Goal: Browse casually: Explore the website without a specific task or goal

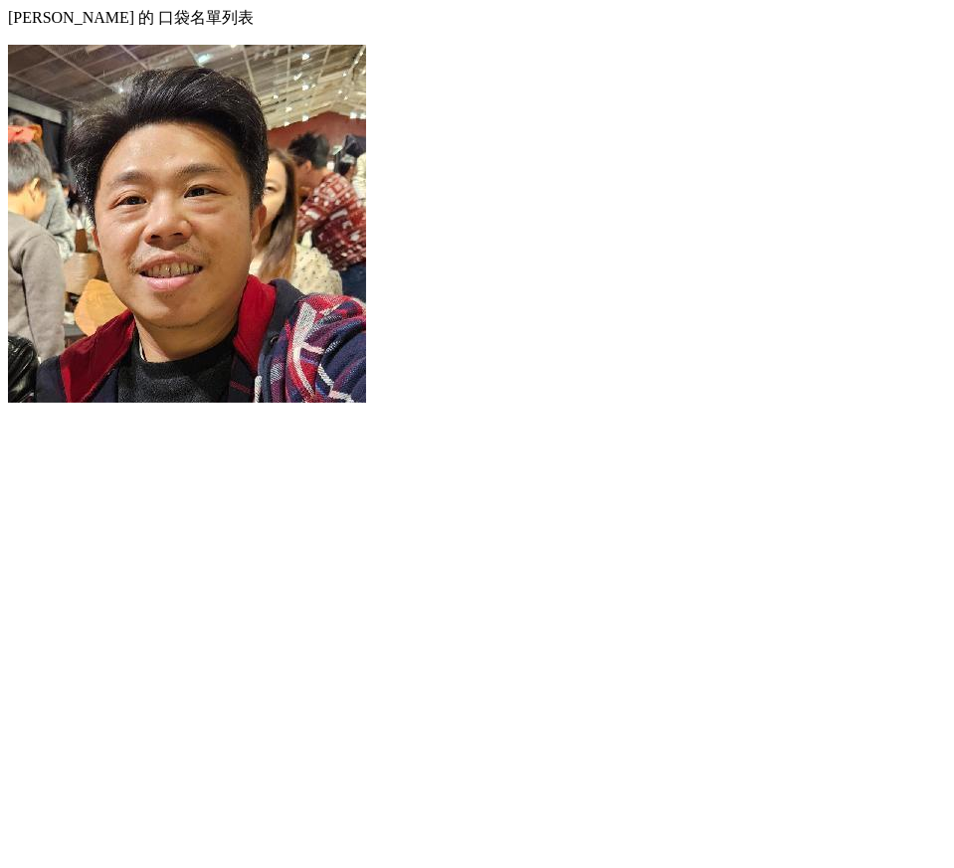
click at [11, 8] on div at bounding box center [477, 8] width 938 height 0
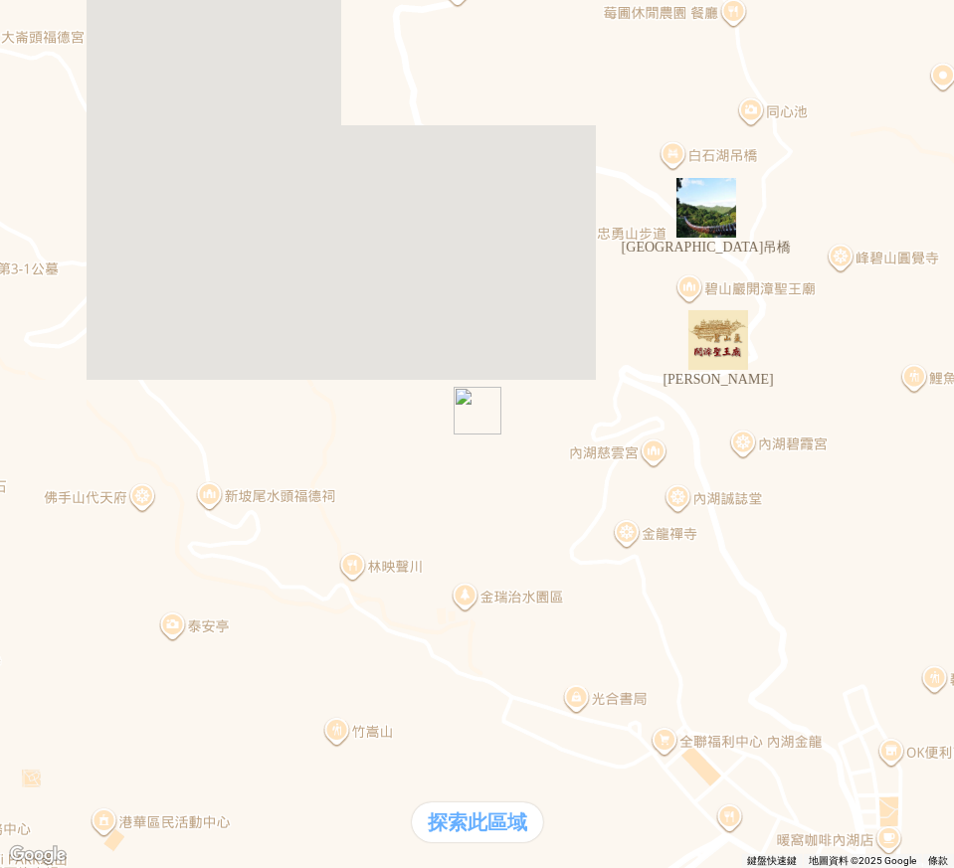
click at [366, 41] on img at bounding box center [187, 187] width 358 height 358
click at [17, 8] on div at bounding box center [477, 8] width 938 height 0
click at [23, 8] on div at bounding box center [477, 8] width 938 height 0
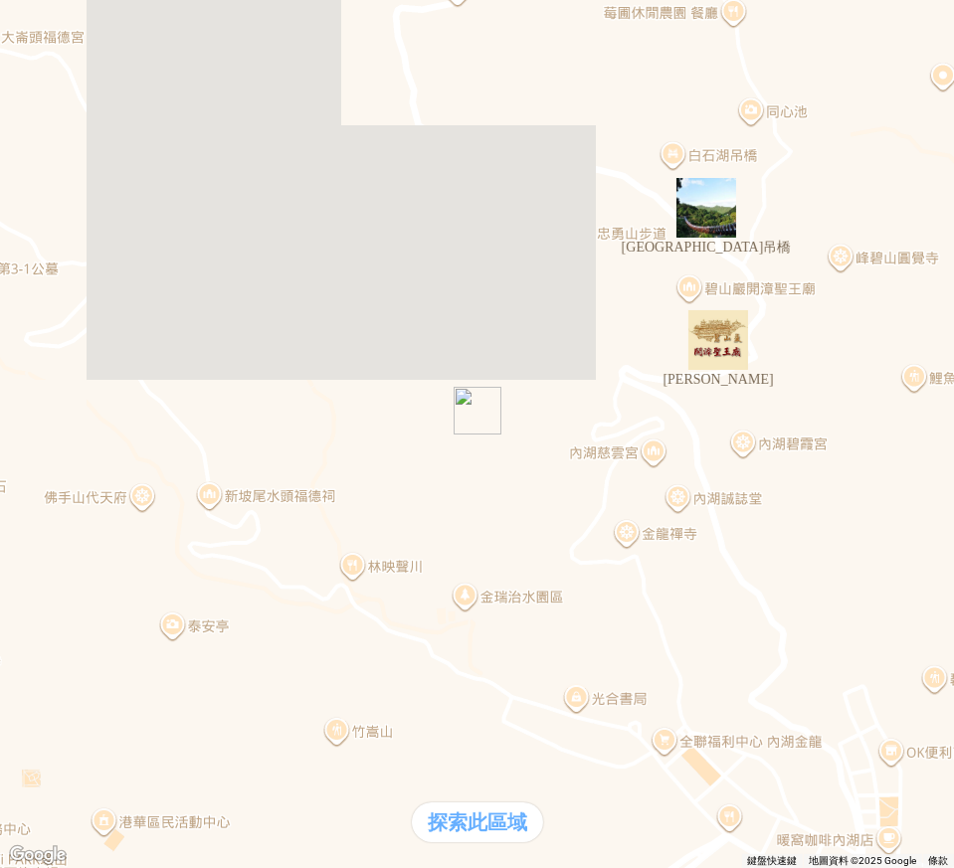
drag, startPoint x: 348, startPoint y: 247, endPoint x: 127, endPoint y: 230, distance: 221.4
click at [16, 8] on div at bounding box center [477, 8] width 938 height 0
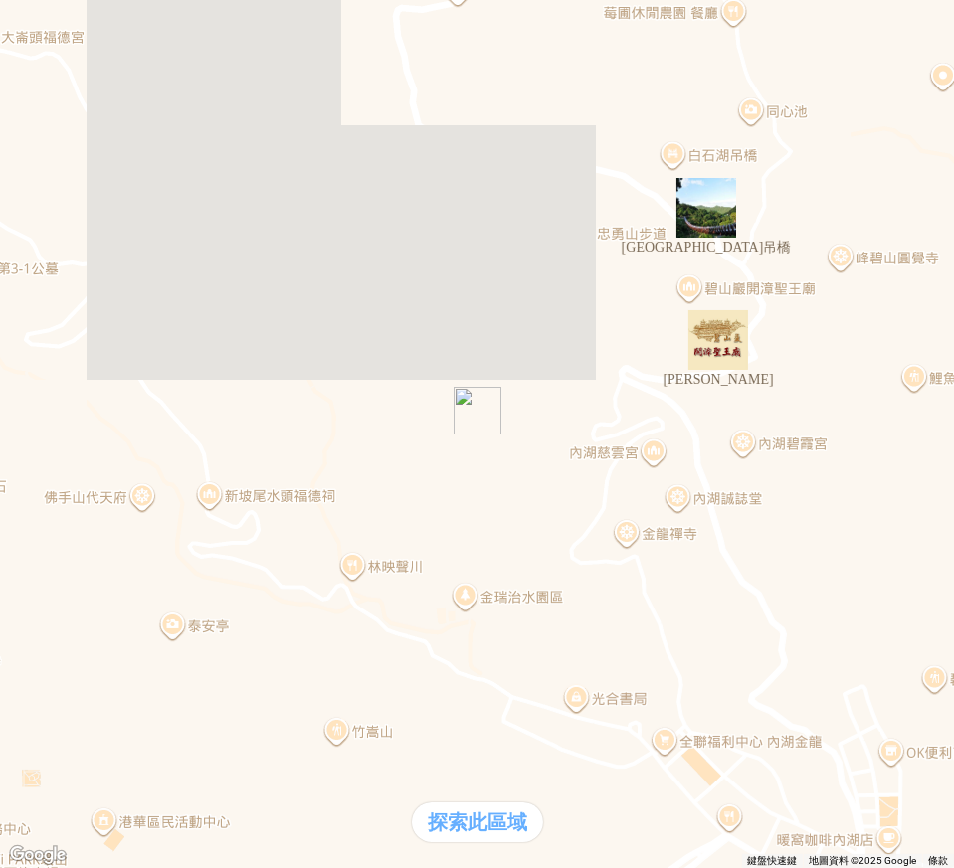
click at [366, 44] on img at bounding box center [187, 223] width 358 height 358
click at [20, 60] on div at bounding box center [477, 60] width 938 height 0
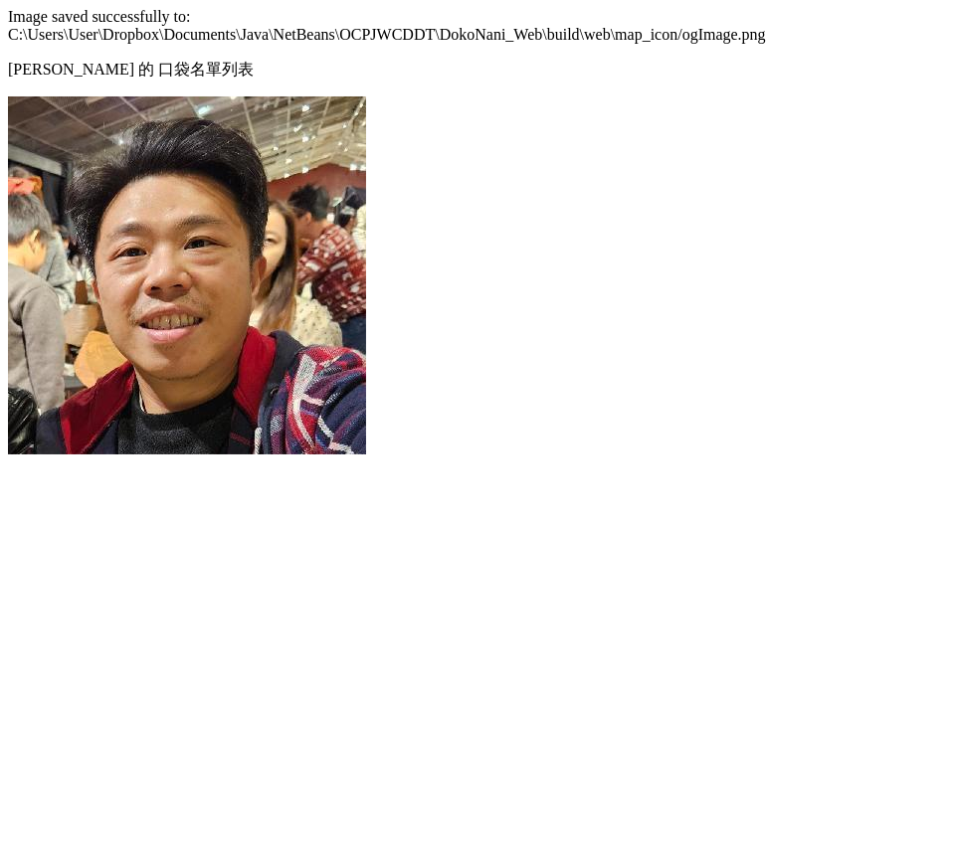
click at [19, 60] on div at bounding box center [477, 60] width 938 height 0
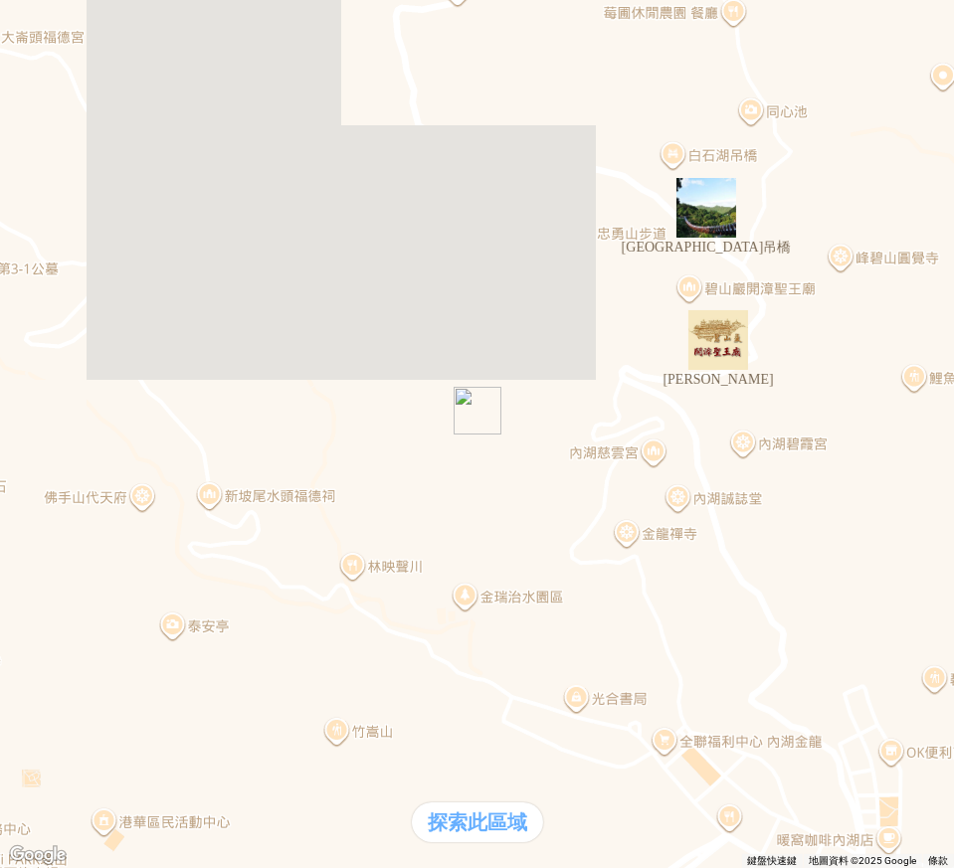
click at [732, 341] on img "碧山巖" at bounding box center [718, 340] width 76 height 76
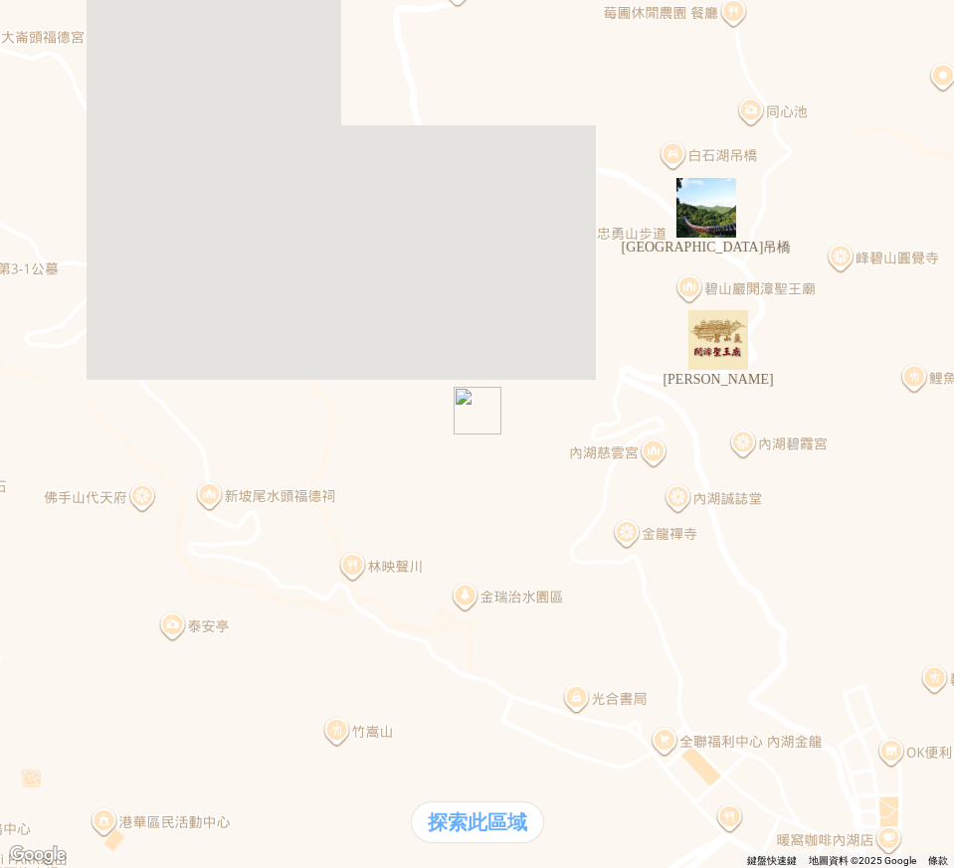
drag, startPoint x: 477, startPoint y: 360, endPoint x: 764, endPoint y: 344, distance: 286.8
click at [764, 344] on div at bounding box center [477, 434] width 954 height 868
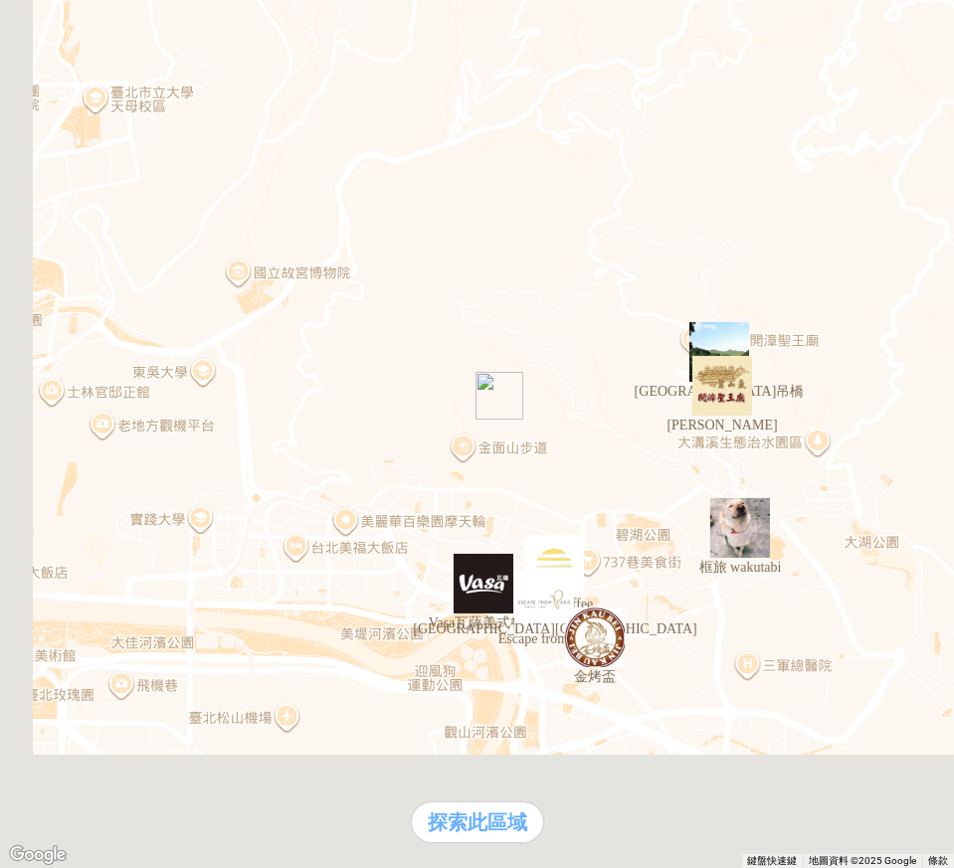
drag, startPoint x: 414, startPoint y: 560, endPoint x: 628, endPoint y: 366, distance: 289.3
click at [628, 366] on div at bounding box center [477, 434] width 954 height 868
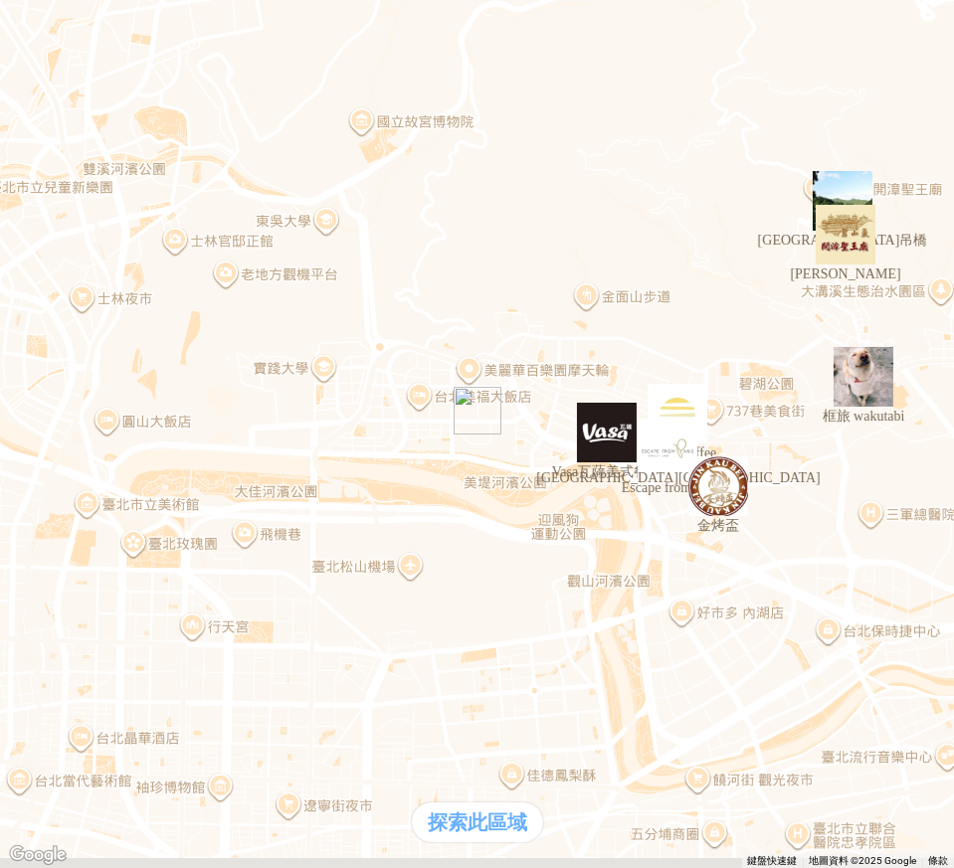
drag, startPoint x: 548, startPoint y: 530, endPoint x: 847, endPoint y: 251, distance: 409.4
click at [847, 251] on div at bounding box center [477, 434] width 954 height 868
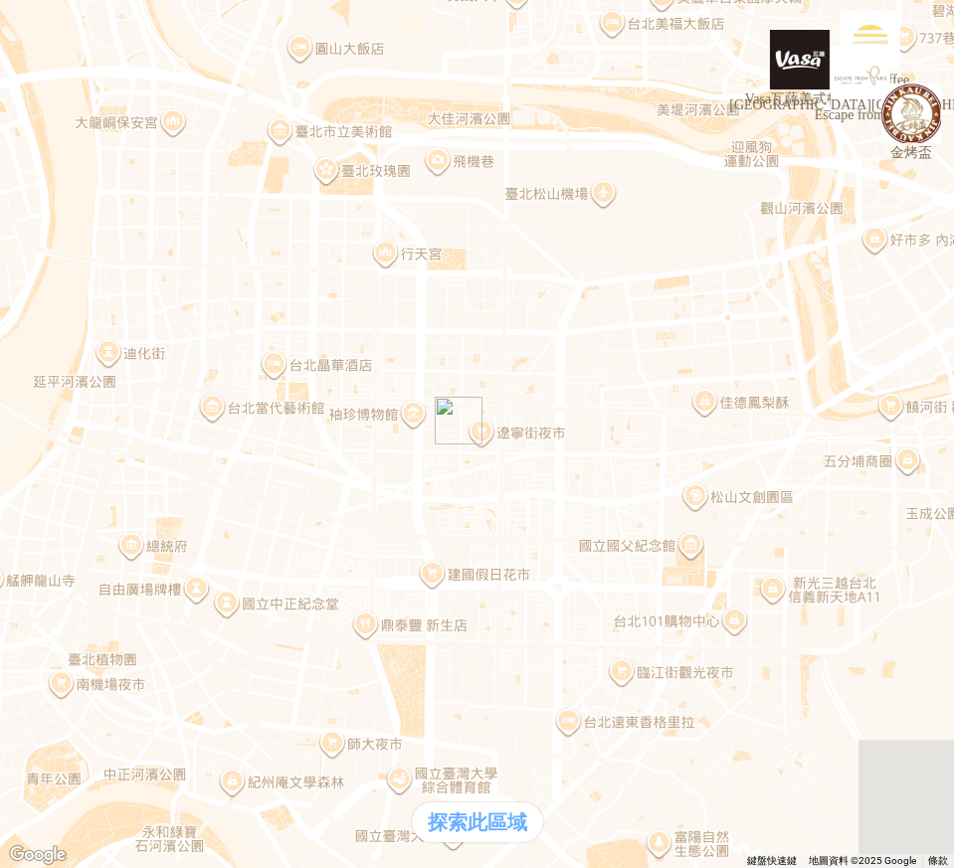
drag, startPoint x: 616, startPoint y: 566, endPoint x: 501, endPoint y: 474, distance: 147.2
click at [461, 520] on div at bounding box center [477, 434] width 954 height 868
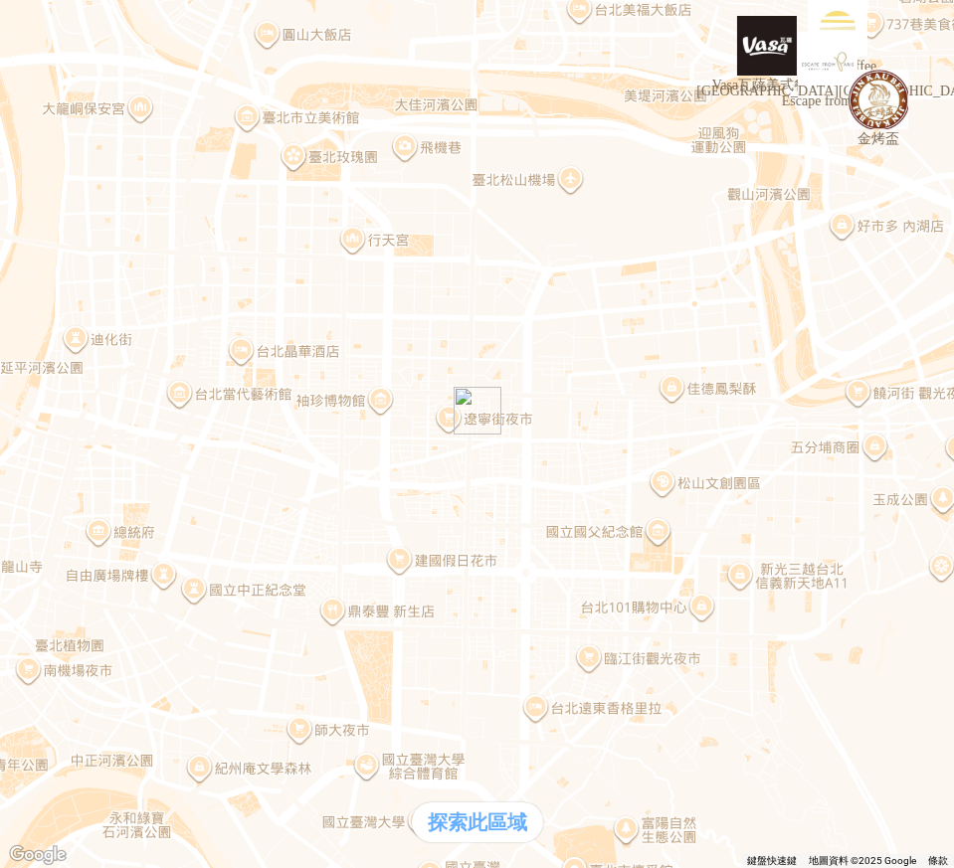
click at [366, 50] on img at bounding box center [187, 223] width 358 height 358
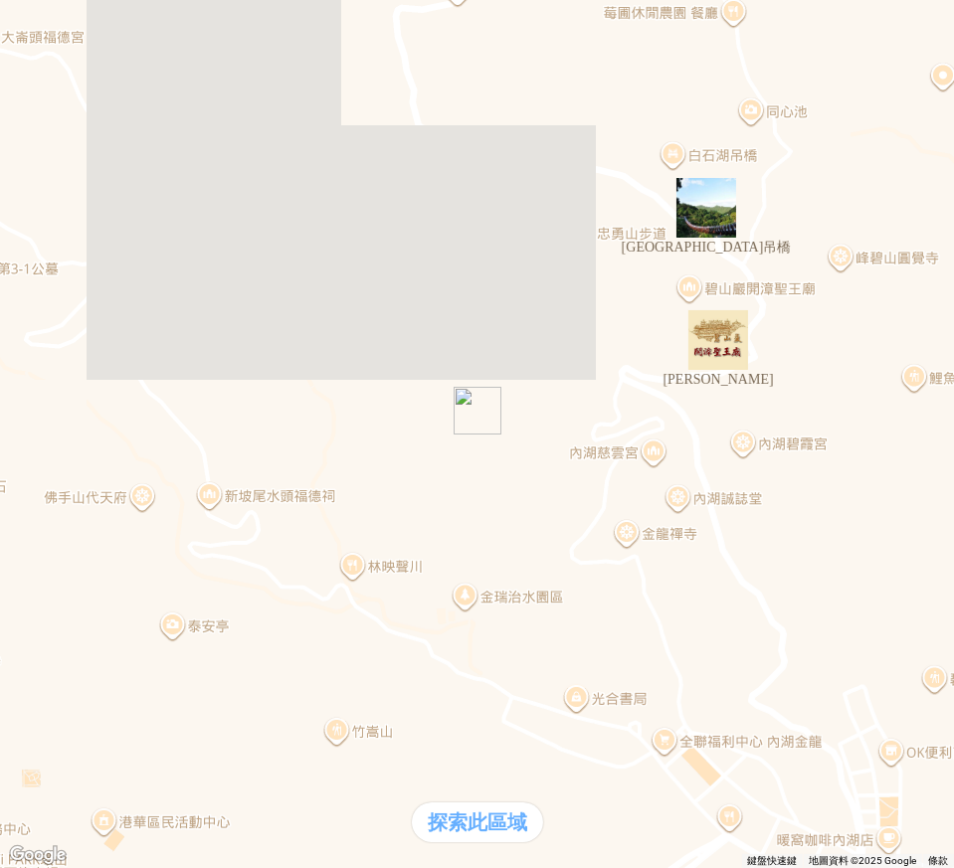
click at [366, 44] on img at bounding box center [187, 223] width 358 height 358
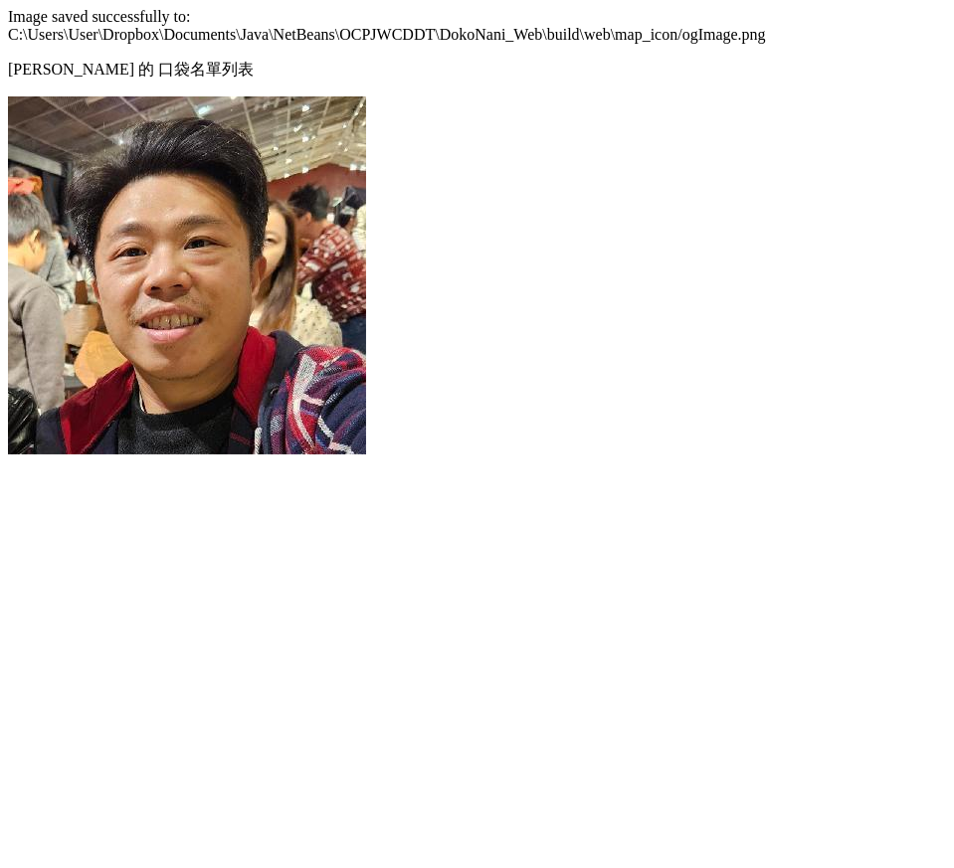
click at [25, 60] on div at bounding box center [477, 60] width 938 height 0
click at [22, 60] on div at bounding box center [477, 60] width 938 height 0
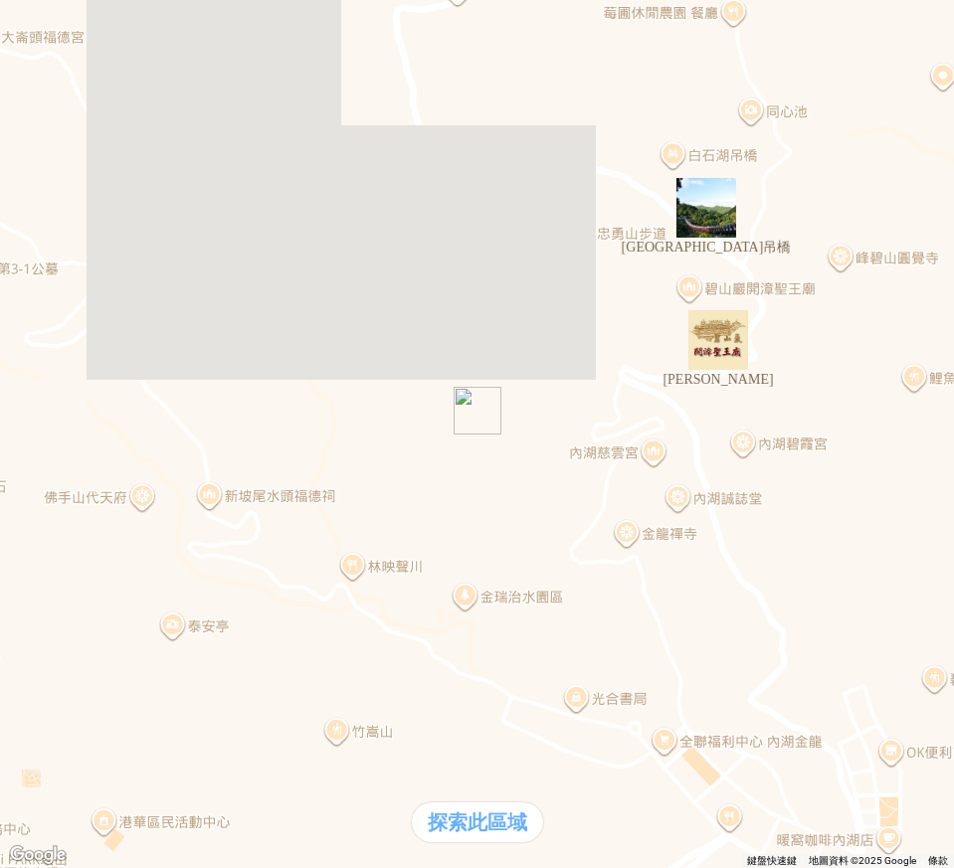
click at [366, 44] on img at bounding box center [187, 223] width 358 height 358
click at [366, 96] on img at bounding box center [187, 275] width 358 height 358
click at [26, 60] on div at bounding box center [477, 60] width 938 height 0
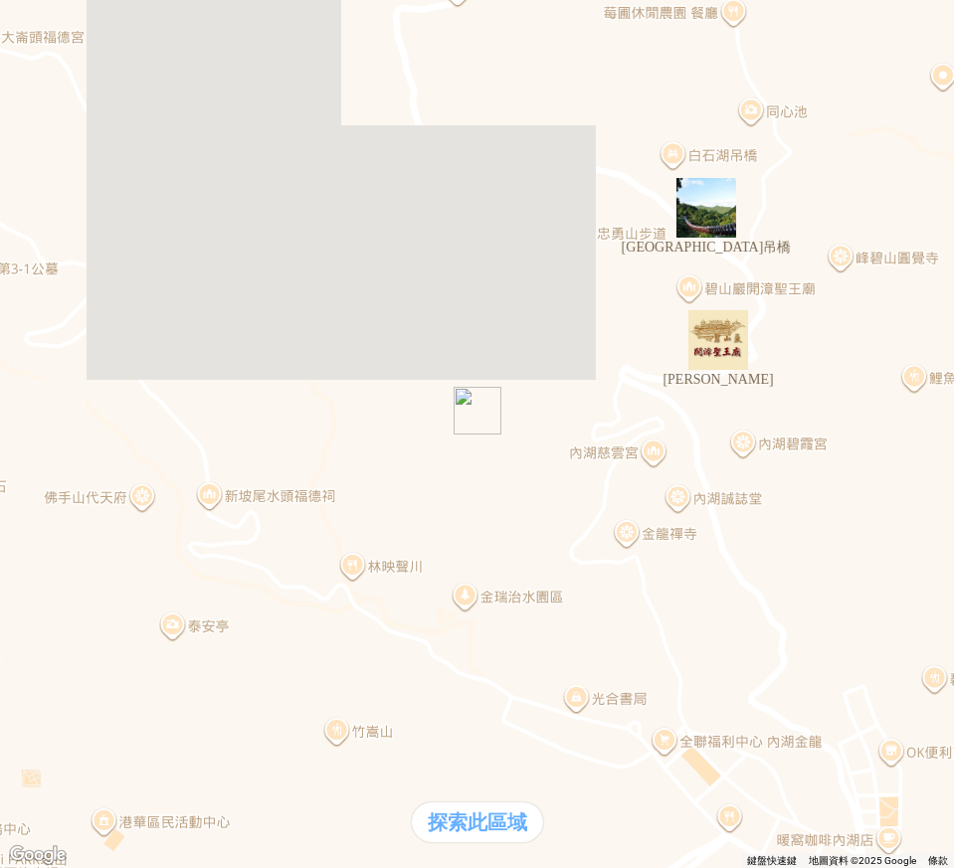
click at [711, 202] on img "白石湖吊橋" at bounding box center [706, 208] width 76 height 76
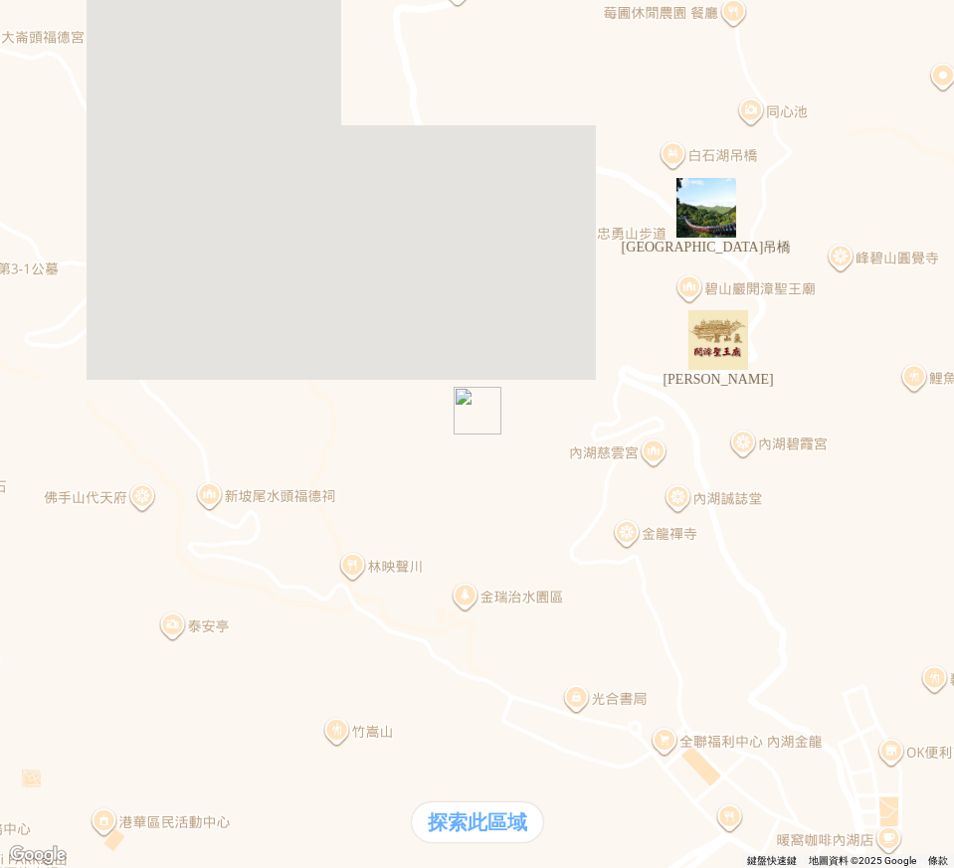
click at [714, 337] on img "碧山巖" at bounding box center [718, 340] width 76 height 76
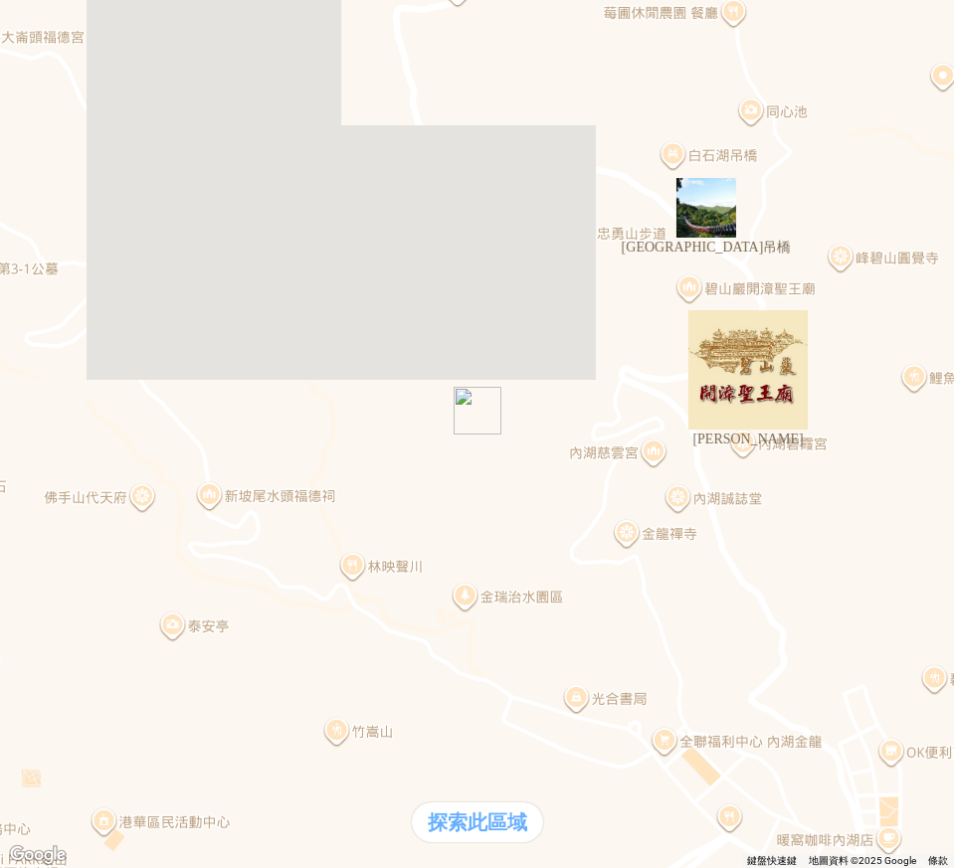
click at [758, 374] on img "碧山巖" at bounding box center [747, 369] width 135 height 135
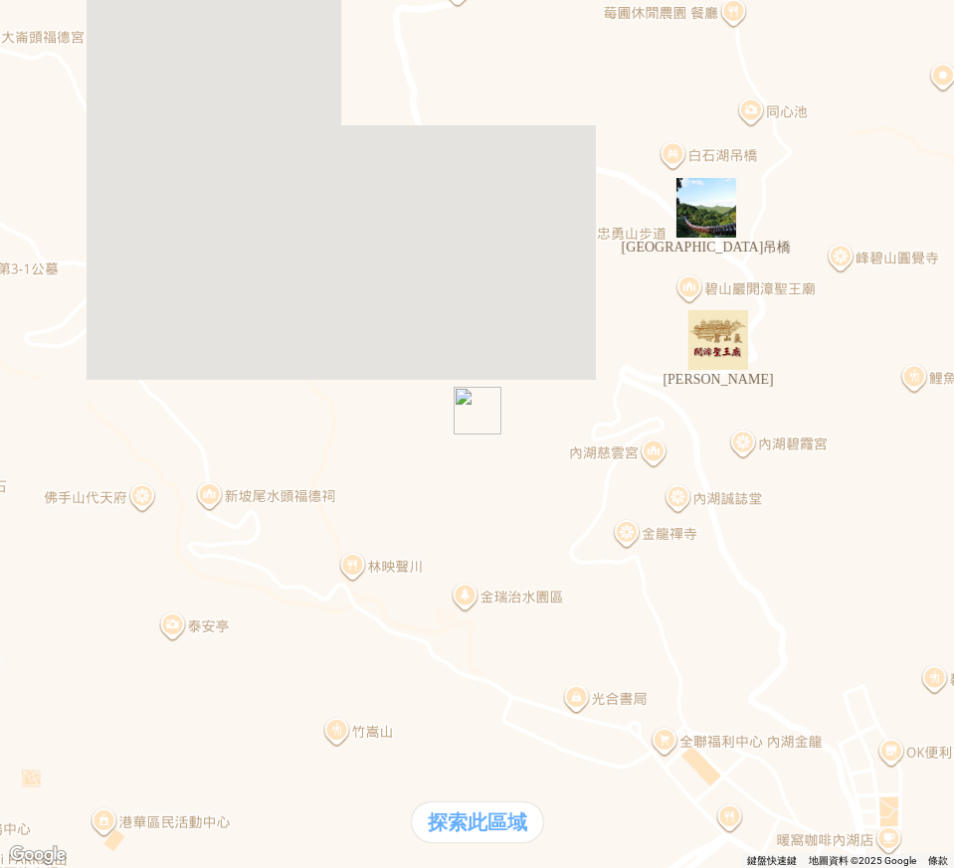
click at [713, 222] on img "白石湖吊橋" at bounding box center [706, 208] width 76 height 76
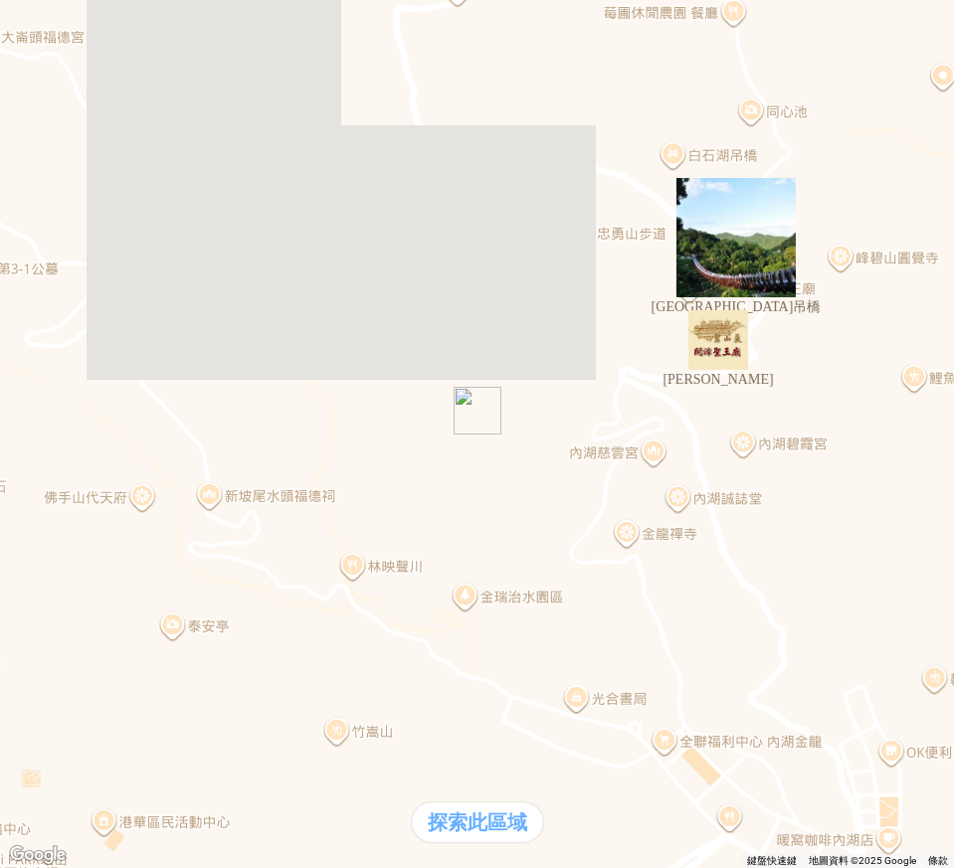
click at [736, 374] on img "碧山巖" at bounding box center [718, 340] width 76 height 76
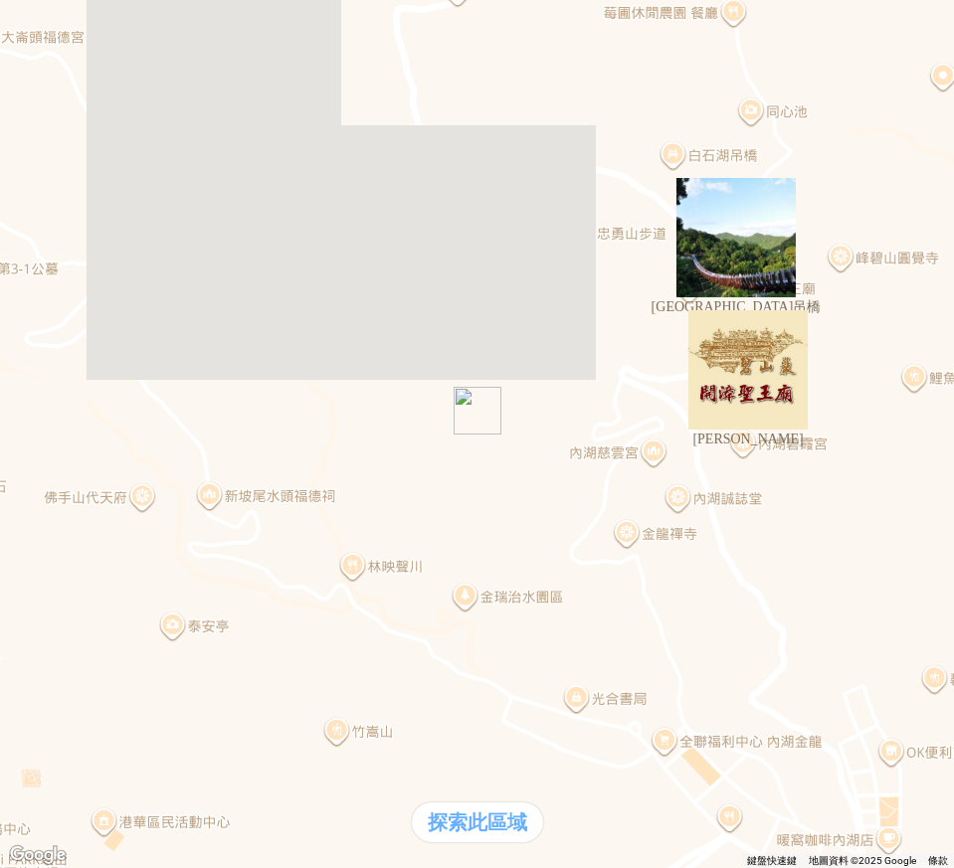
click at [692, 429] on div "熱門卡片" at bounding box center [477, 418] width 938 height 21
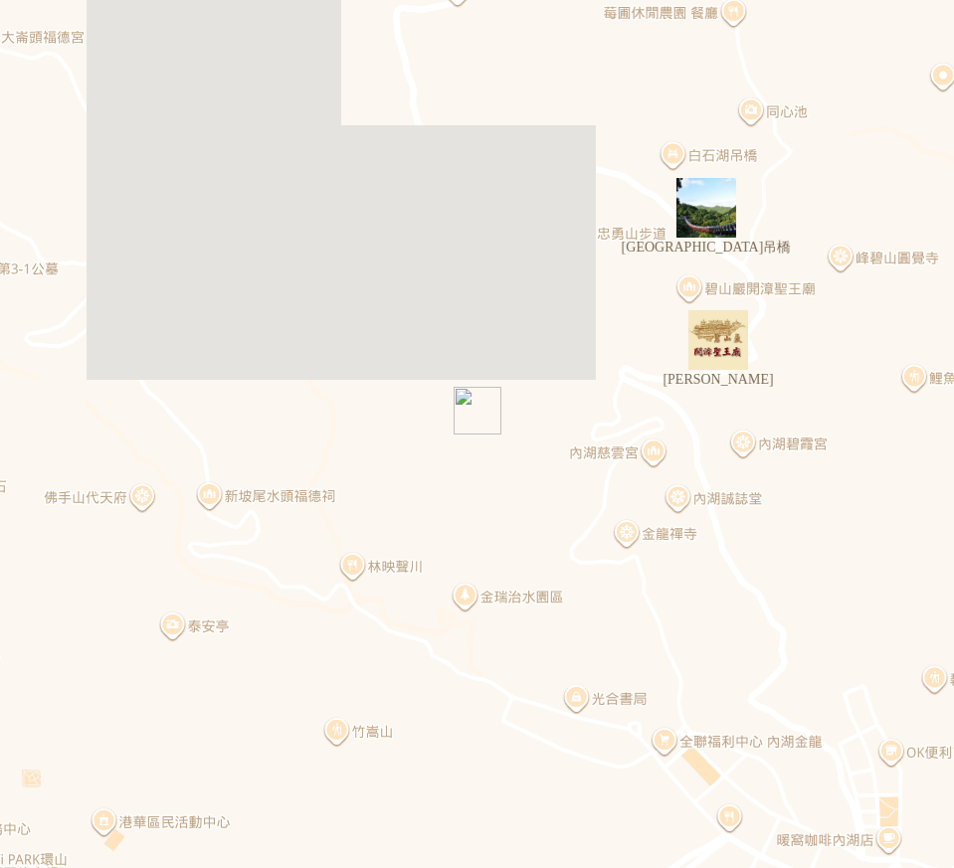
click at [103, 408] on div "支援前線" at bounding box center [55, 397] width 95 height 21
click at [103, 449] on div "通知" at bounding box center [55, 439] width 95 height 21
click at [103, 387] on div "熱門口袋名單" at bounding box center [55, 376] width 95 height 21
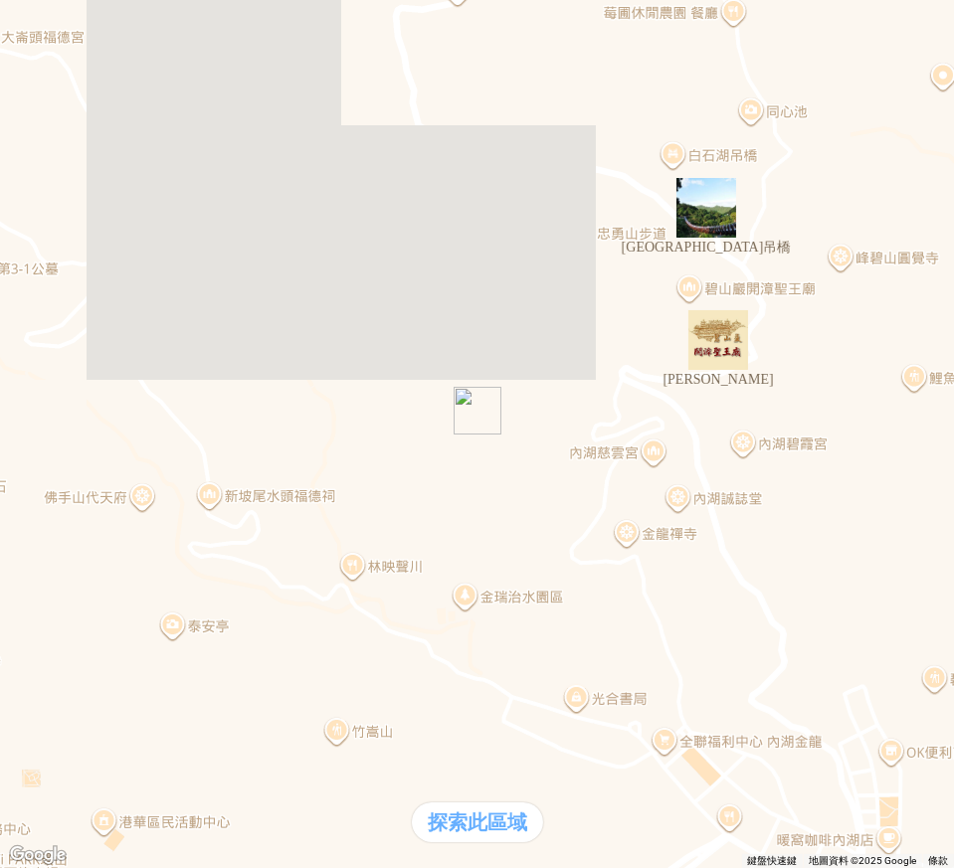
drag, startPoint x: 337, startPoint y: 196, endPoint x: 915, endPoint y: 480, distance: 643.9
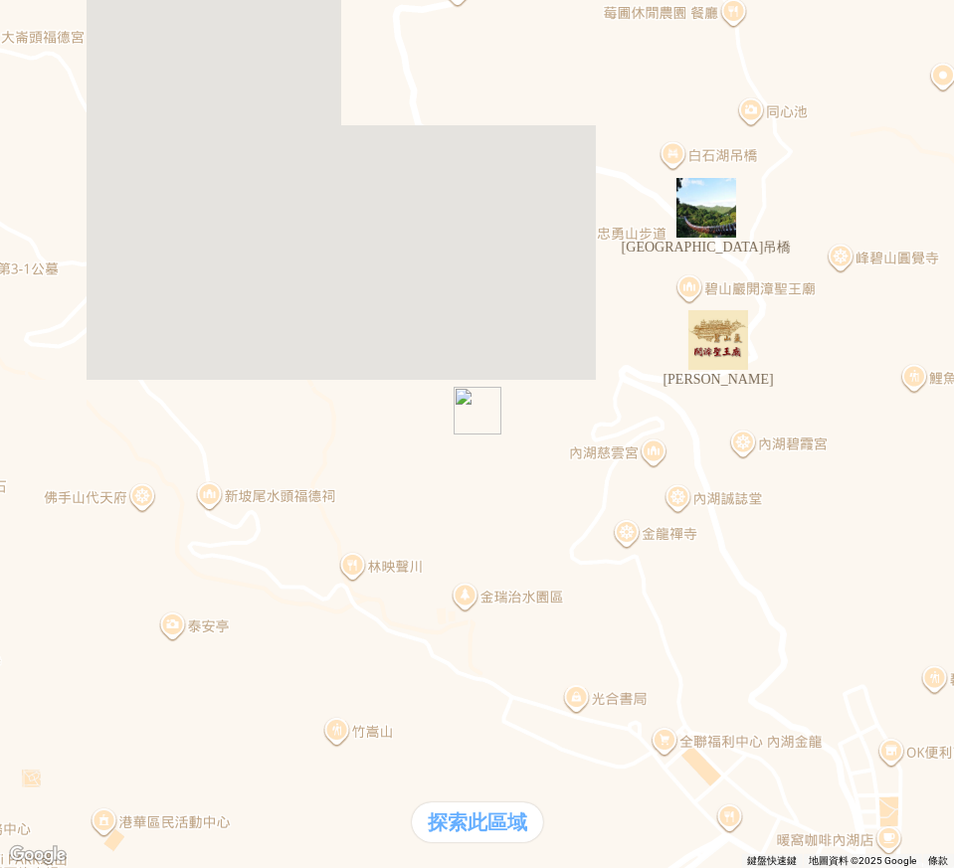
click at [21, 8] on div at bounding box center [477, 8] width 938 height 0
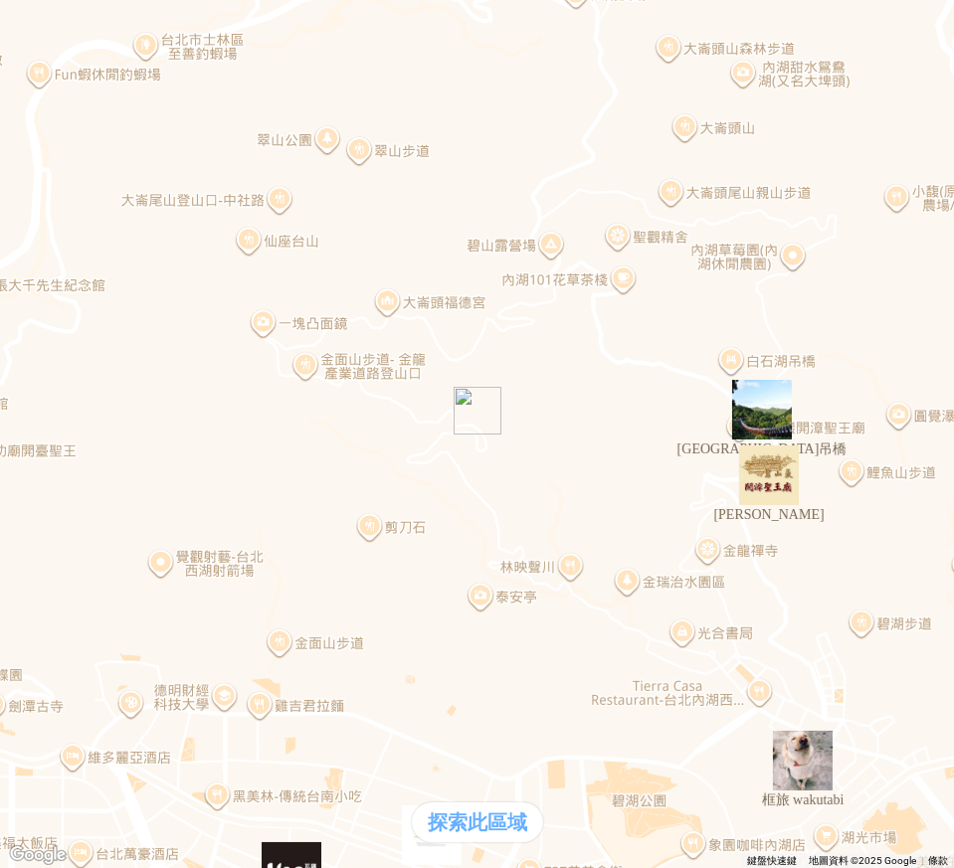
click at [772, 418] on img "白石湖吊橋" at bounding box center [762, 410] width 76 height 76
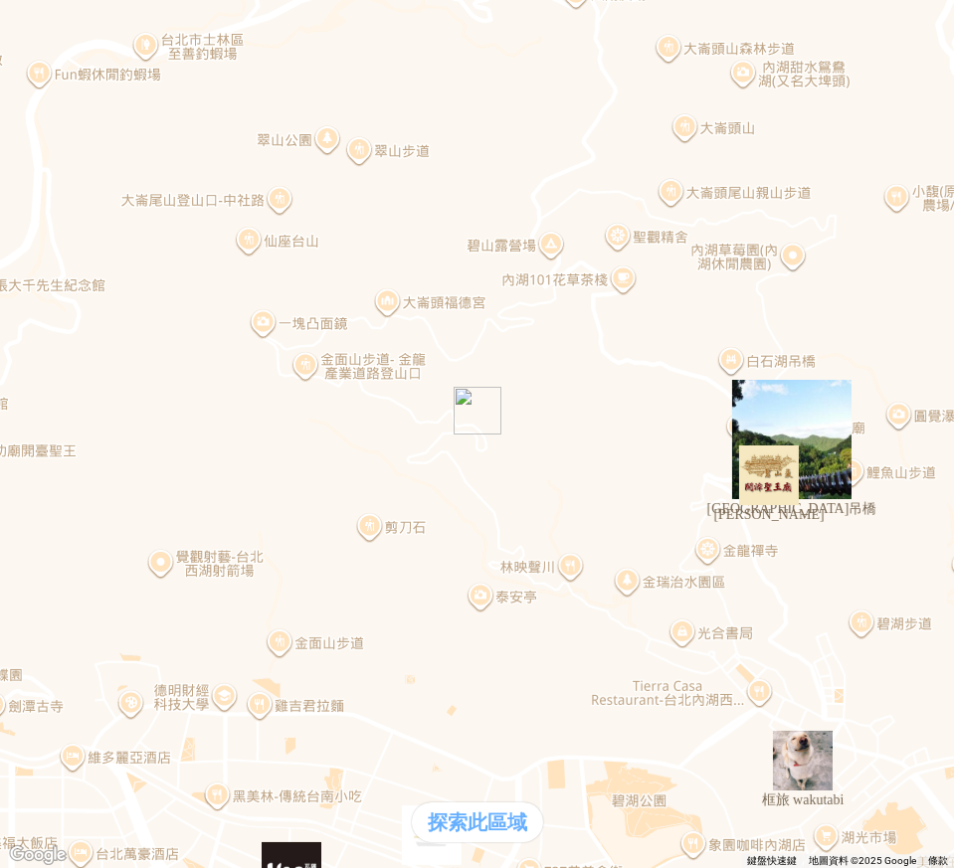
click at [17, 8] on div at bounding box center [477, 8] width 938 height 0
click at [20, 8] on div at bounding box center [477, 8] width 938 height 0
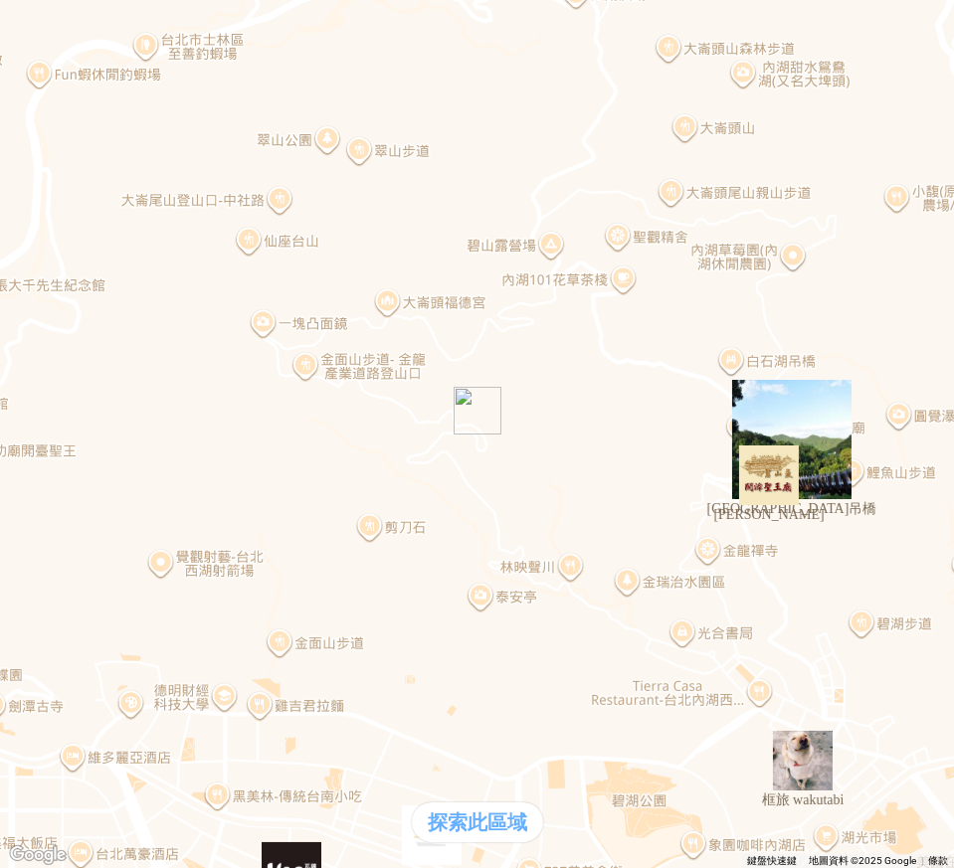
click at [366, 35] on img at bounding box center [187, 187] width 358 height 358
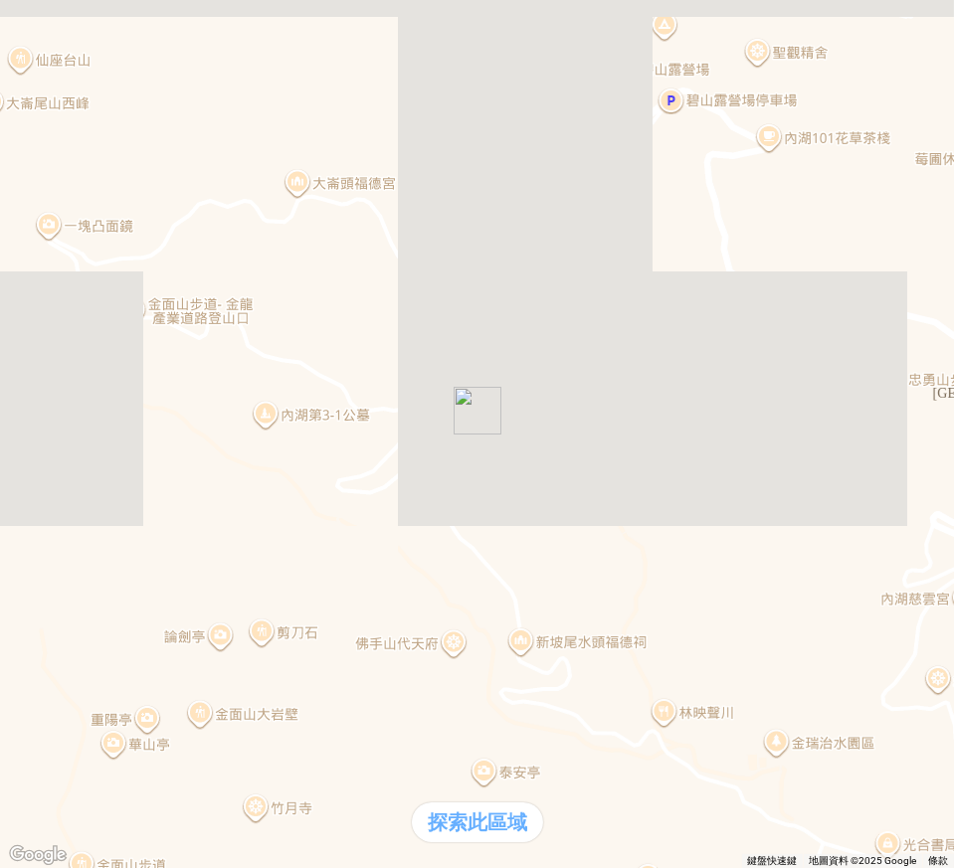
click at [103, 429] on div "熱門卡片" at bounding box center [55, 418] width 95 height 21
click at [103, 449] on div "通知" at bounding box center [55, 439] width 95 height 21
click at [103, 408] on div "支援前線" at bounding box center [55, 397] width 95 height 21
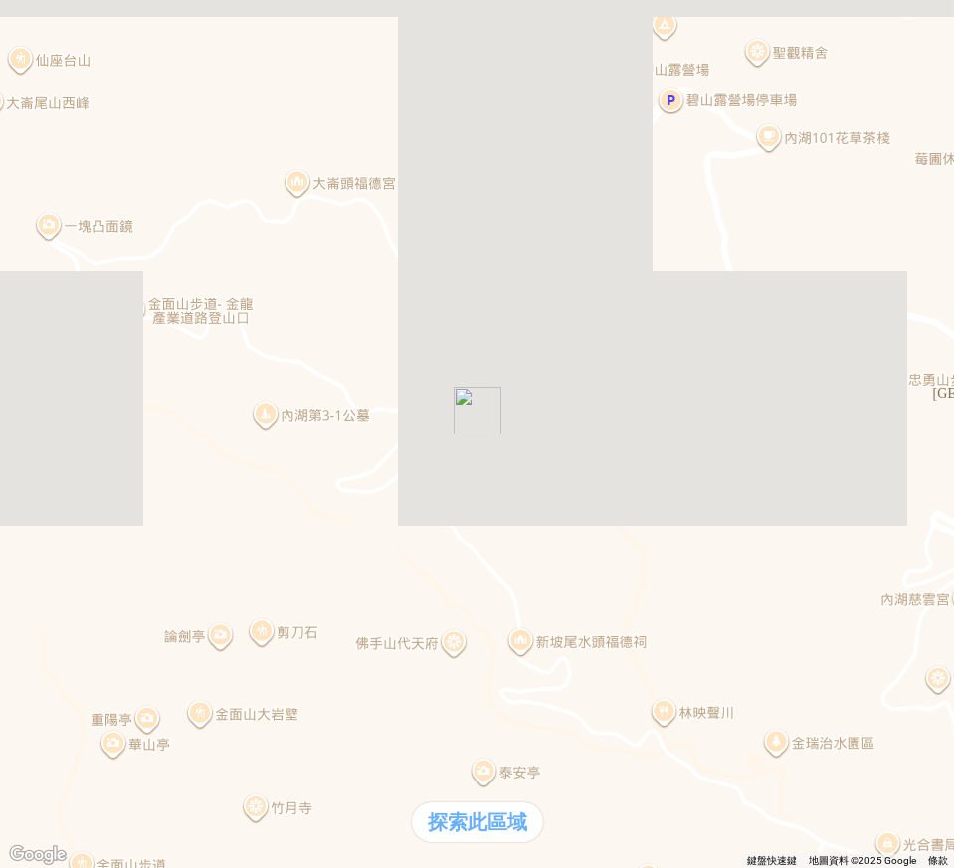
click at [103, 387] on div "熱門口袋名單" at bounding box center [55, 376] width 95 height 21
click at [16, 8] on div at bounding box center [477, 8] width 938 height 0
click at [8, 8] on div at bounding box center [477, 8] width 938 height 0
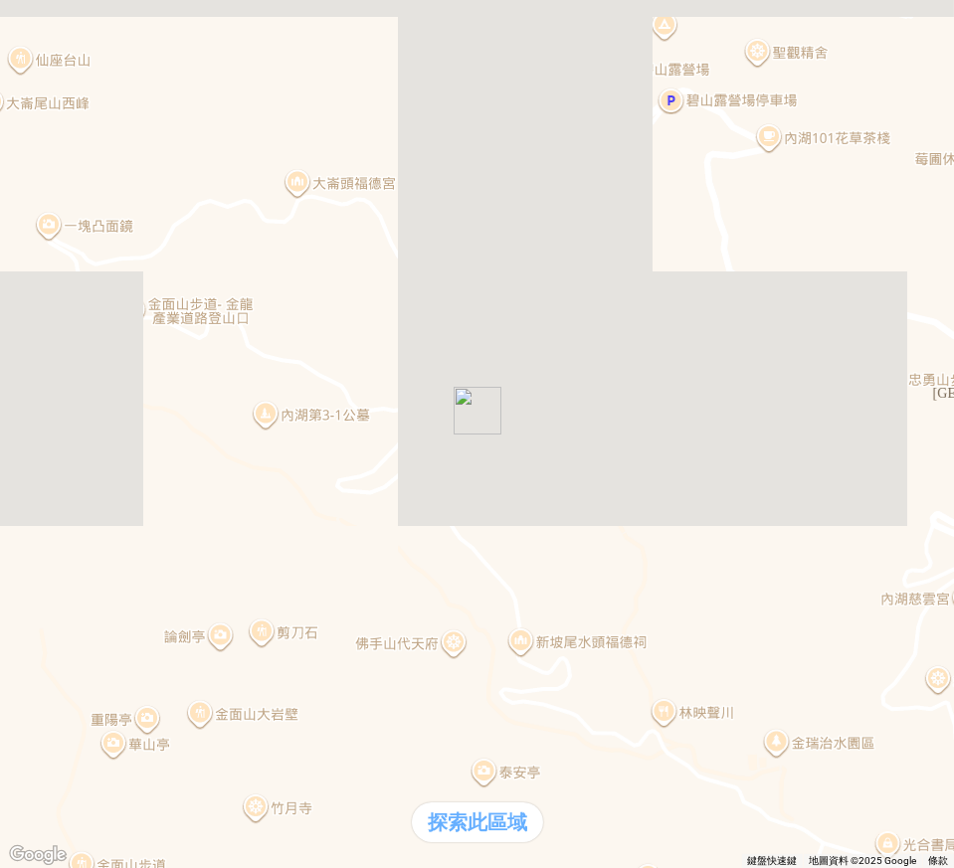
click at [366, 35] on img at bounding box center [187, 187] width 358 height 358
click at [103, 429] on div "熱門卡片" at bounding box center [55, 418] width 95 height 21
click at [661, 429] on div "熱門卡片" at bounding box center [477, 418] width 938 height 21
